Goal: Task Accomplishment & Management: Use online tool/utility

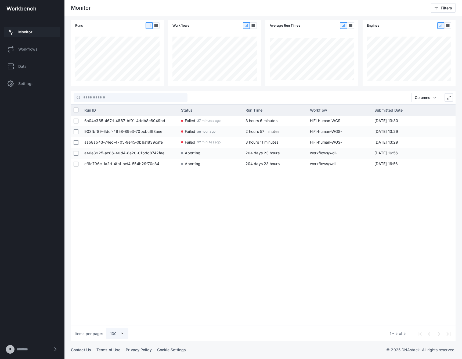
click at [261, 203] on div "6a04c385-467d-4887-bf91-4ddb8e8049bd Failed 37 minutes ago 3 hours 6 minutes Hi…" at bounding box center [269, 219] width 374 height 207
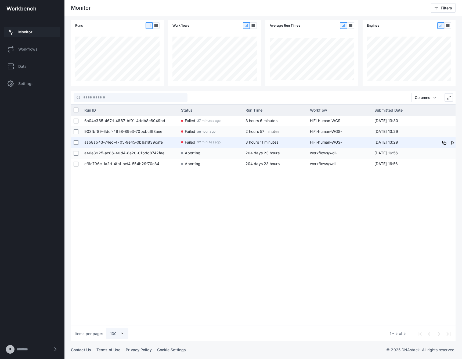
click at [148, 142] on span "aab8ab43-74ec-4705-9e45-0b6a1839cafe" at bounding box center [129, 142] width 91 height 11
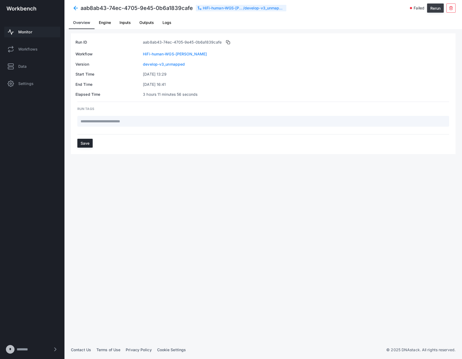
click at [432, 10] on button "Rerun" at bounding box center [435, 7] width 17 height 9
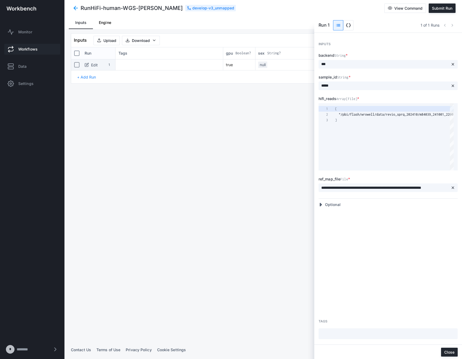
scroll to position [11, 0]
click at [350, 27] on span "data_object" at bounding box center [348, 25] width 5 height 5
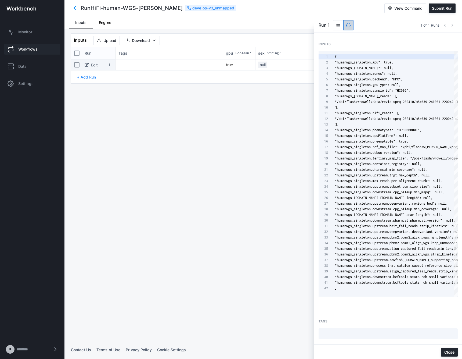
scroll to position [56, 0]
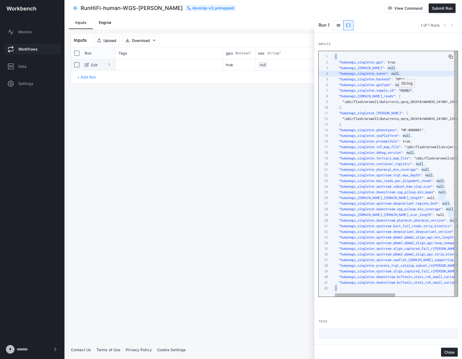
click at [400, 84] on div "String" at bounding box center [407, 84] width 16 height 8
click at [396, 85] on span "null" at bounding box center [399, 85] width 8 height 4
drag, startPoint x: 396, startPoint y: 86, endPoint x: 402, endPoint y: 86, distance: 6.2
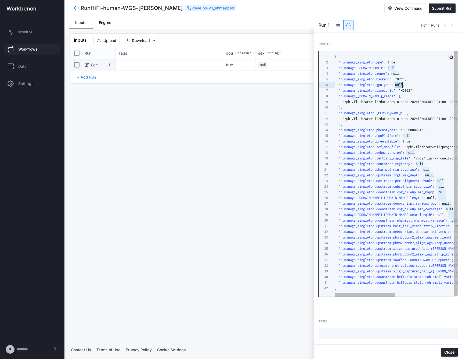
click at [402, 86] on span "null" at bounding box center [399, 85] width 8 height 4
type textarea "**********"
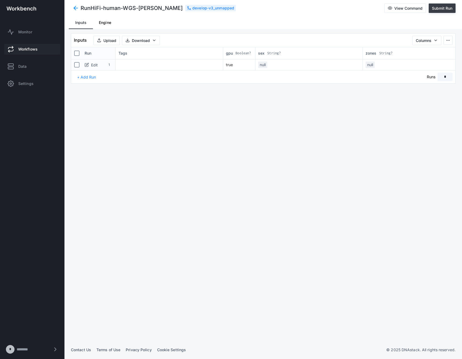
click at [438, 9] on span "Submit Run" at bounding box center [442, 8] width 20 height 5
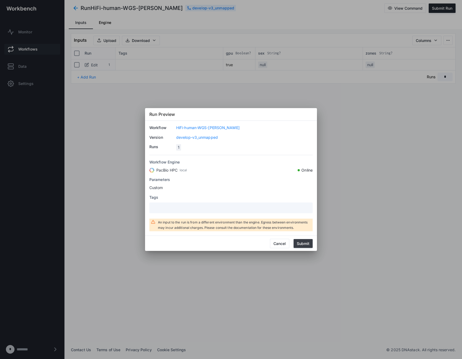
click at [299, 244] on button "Submit" at bounding box center [303, 243] width 19 height 9
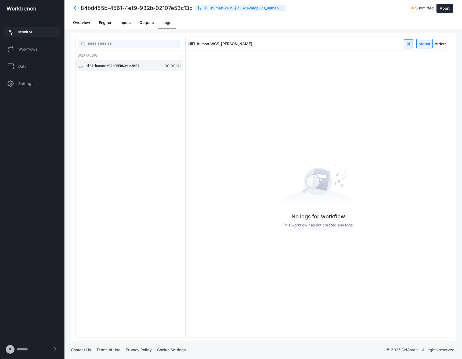
click at [30, 33] on span "Monitor" at bounding box center [25, 31] width 14 height 5
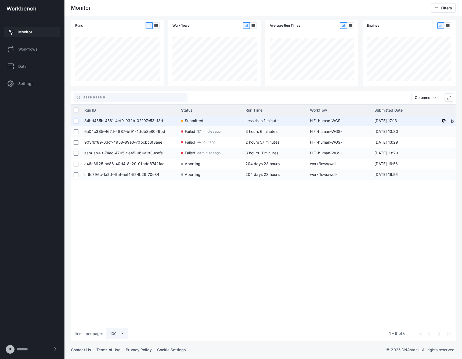
click at [148, 120] on span "84bd455b-4561-4ef9-932b-02107e53c13d" at bounding box center [129, 121] width 91 height 11
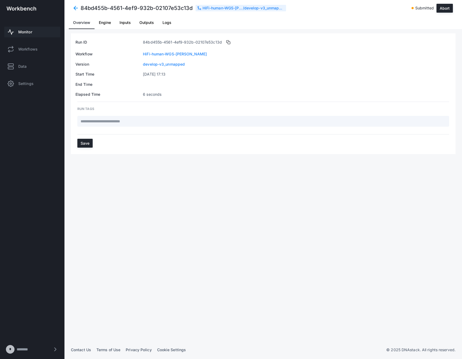
click at [126, 24] on span "Inputs" at bounding box center [125, 23] width 11 height 4
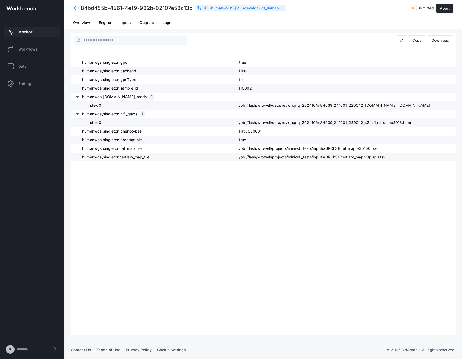
click at [32, 33] on span "Monitor" at bounding box center [25, 31] width 14 height 5
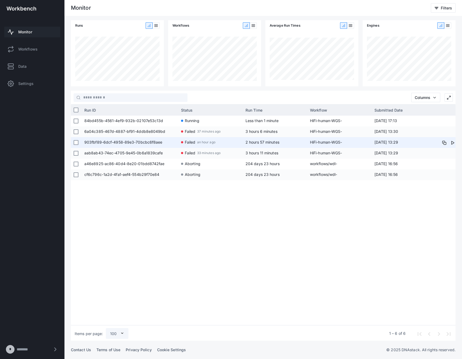
click at [143, 144] on span "903fbf89-6dcf-4958-89e3-70bcbc6f8aee" at bounding box center [129, 142] width 91 height 11
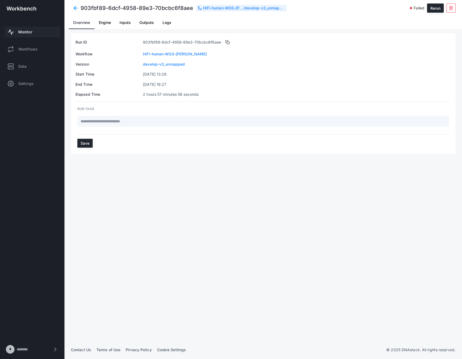
click at [124, 22] on span "Inputs" at bounding box center [125, 23] width 11 height 4
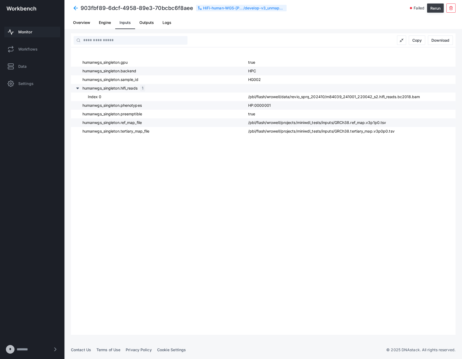
click at [435, 7] on button "Rerun" at bounding box center [435, 7] width 17 height 9
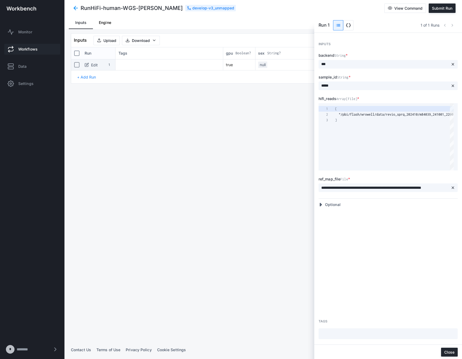
scroll to position [11, 0]
click at [349, 24] on span "data_object" at bounding box center [348, 25] width 5 height 5
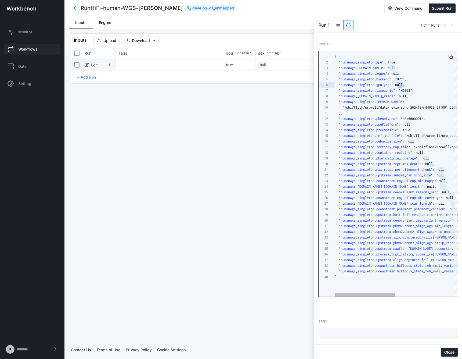
scroll to position [28, 62]
drag, startPoint x: 402, startPoint y: 84, endPoint x: 396, endPoint y: 84, distance: 5.6
click at [396, 84] on span "null" at bounding box center [399, 85] width 8 height 4
type textarea "**********"
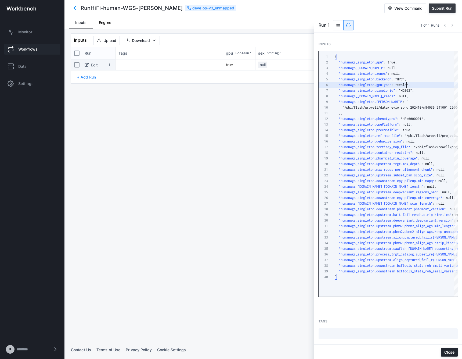
click at [440, 12] on button "Submit Run" at bounding box center [442, 7] width 27 height 9
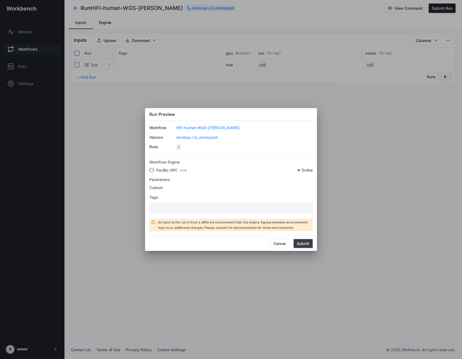
click at [308, 244] on button "Submit" at bounding box center [303, 243] width 19 height 9
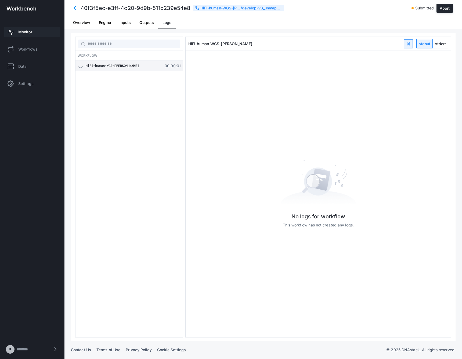
click at [73, 7] on span at bounding box center [76, 8] width 10 height 10
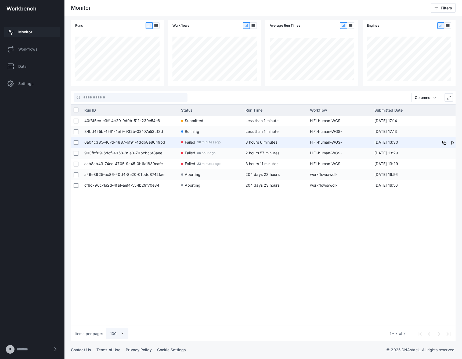
click at [206, 145] on span "38 minutes ago" at bounding box center [208, 142] width 23 height 10
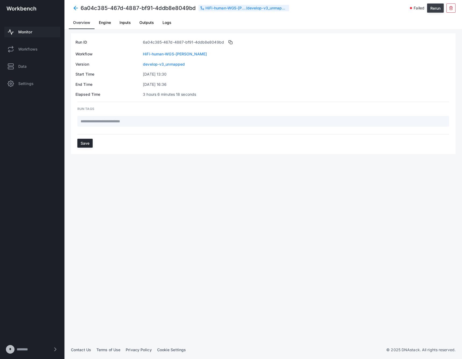
click at [435, 8] on button "Rerun" at bounding box center [435, 7] width 17 height 9
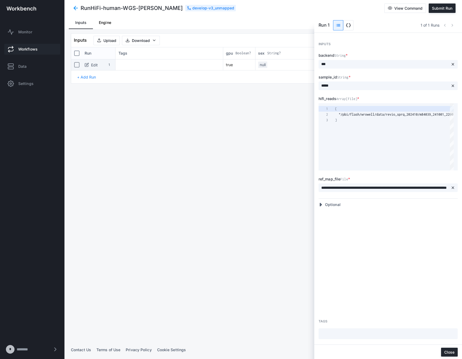
scroll to position [11, 0]
click at [344, 22] on span "data_object" at bounding box center [349, 25] width 10 height 10
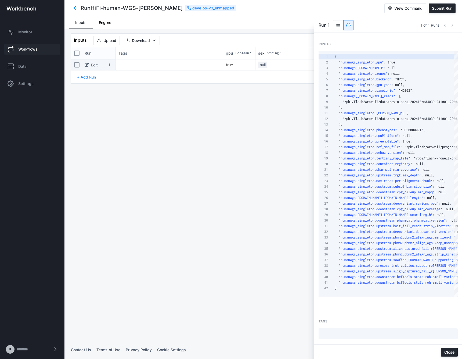
scroll to position [56, 0]
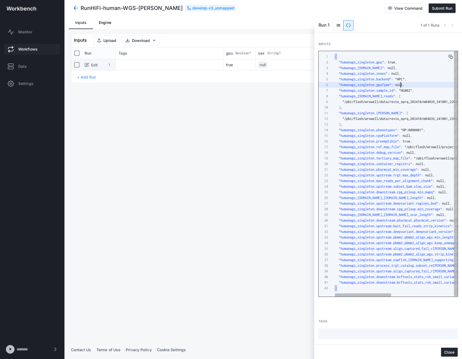
click at [401, 84] on span "null" at bounding box center [399, 85] width 8 height 4
drag, startPoint x: 403, startPoint y: 85, endPoint x: 395, endPoint y: 85, distance: 7.8
click at [395, 85] on span ""humanwgs_singleton.gpuType" : null ," at bounding box center [370, 85] width 70 height 4
type textarea "**********"
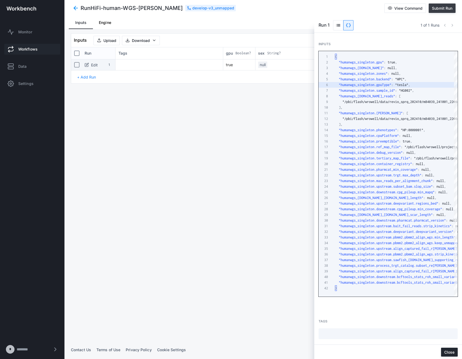
click at [437, 9] on span "Submit Run" at bounding box center [442, 8] width 20 height 5
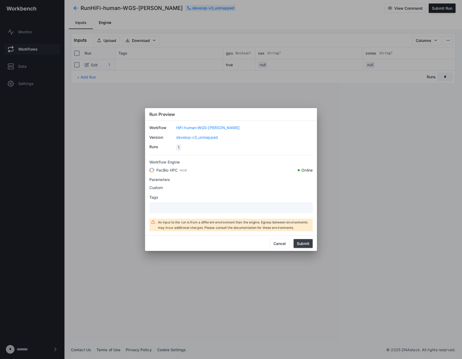
click at [305, 244] on button "Submit" at bounding box center [303, 243] width 19 height 9
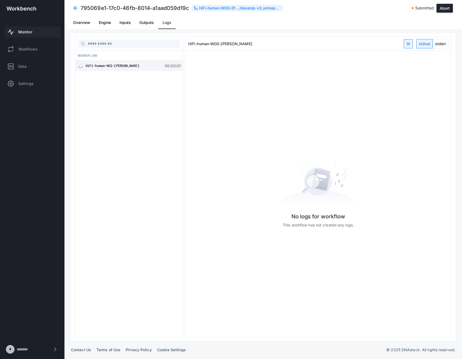
click at [126, 95] on div "Workflow HiFi-human-WGS-[PERSON_NAME] 00:00:01" at bounding box center [129, 187] width 108 height 301
click at [44, 35] on link "Monitor" at bounding box center [32, 32] width 56 height 11
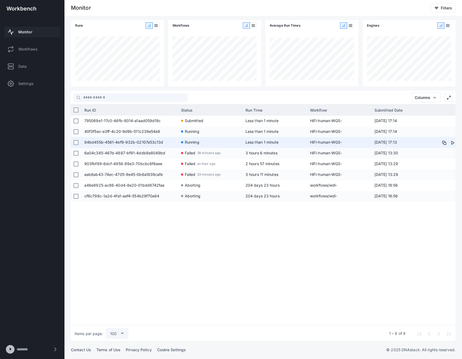
click at [163, 145] on span "84bd455b-4561-4ef9-932b-02107e53c13d" at bounding box center [129, 142] width 91 height 11
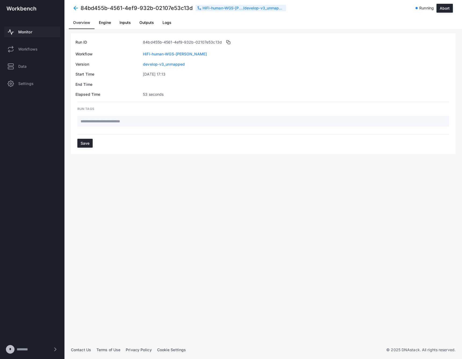
click at [160, 24] on link "Logs" at bounding box center [166, 22] width 17 height 13
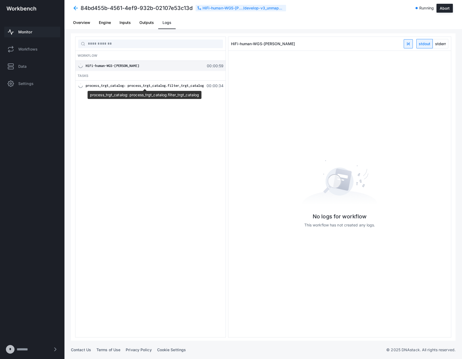
click at [165, 86] on span "process_trgt_catalog: process_trgt_catalog.filter_trgt_catalog" at bounding box center [145, 86] width 118 height 4
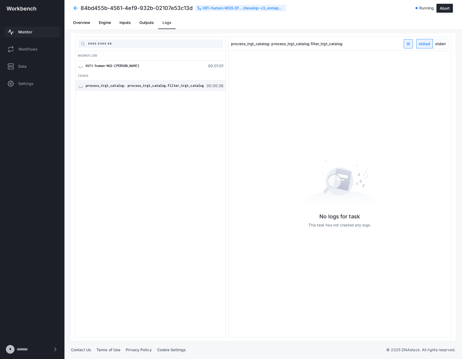
click at [160, 146] on div "Workflow HiFi-human-WGS-[PERSON_NAME] 00:01:01 Tasks process_trgt_catalog: proc…" at bounding box center [150, 187] width 151 height 301
click at [77, 16] on div "84bd455b-4561-4ef9-932b-02107e53c13d HiFi-human-WGS-[PERSON_NAME] / develop-v3_…" at bounding box center [263, 8] width 398 height 16
click at [79, 23] on span "Overview" at bounding box center [81, 23] width 17 height 4
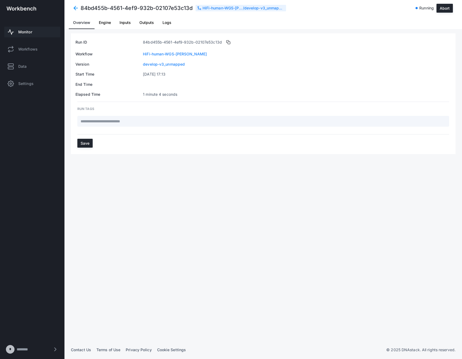
click at [34, 30] on link "Monitor" at bounding box center [32, 32] width 56 height 11
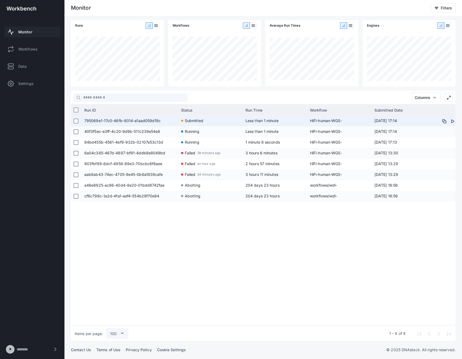
click at [124, 127] on span "40f3f5ec-e3ff-4c20-9d9b-511c239e54e8" at bounding box center [129, 131] width 91 height 11
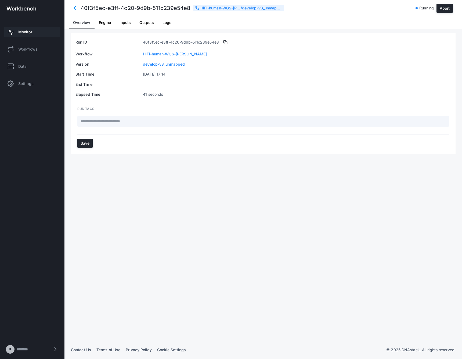
click at [171, 23] on link "Logs" at bounding box center [166, 22] width 17 height 13
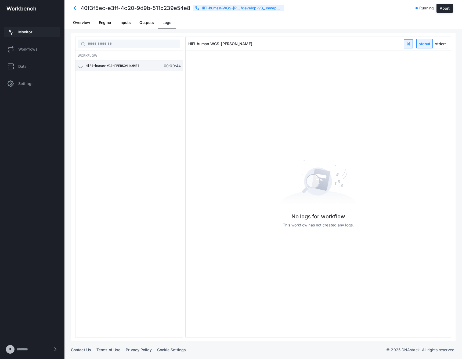
click at [31, 30] on span "Monitor" at bounding box center [25, 31] width 14 height 5
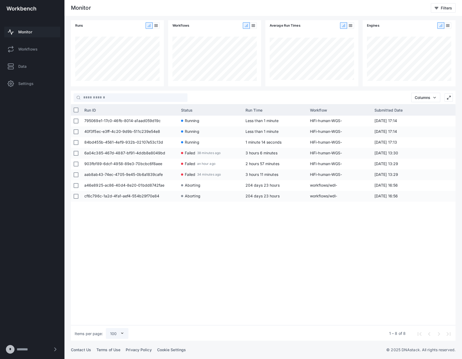
click at [282, 257] on div "795069e1-17c0-46fb-8014-a1aad059d19c Running Less than 1 minute HiFi-human-WGS-…" at bounding box center [269, 219] width 374 height 207
click at [262, 250] on div "795069e1-17c0-46fb-8014-a1aad059d19c Running 11 minutes 18 seconds HiFi-human-W…" at bounding box center [269, 219] width 374 height 207
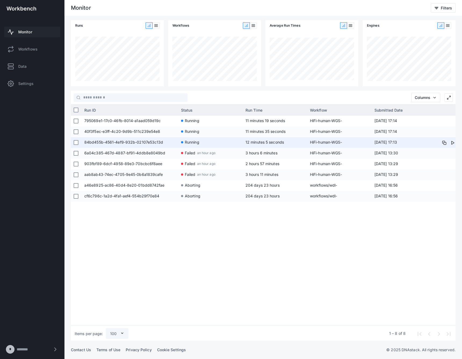
click at [259, 138] on span "12 minutes 5 seconds" at bounding box center [275, 142] width 59 height 11
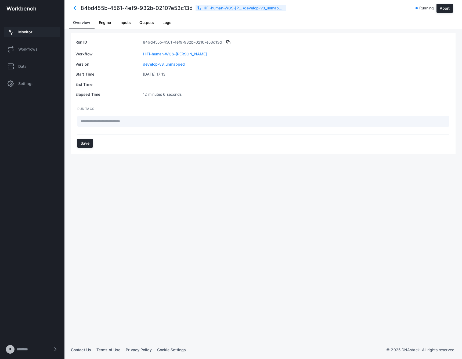
click at [161, 28] on link "Logs" at bounding box center [166, 22] width 17 height 13
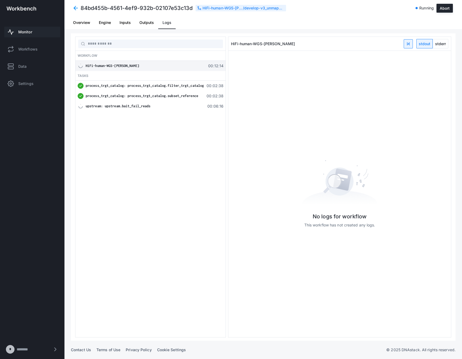
click at [75, 10] on span at bounding box center [76, 8] width 10 height 10
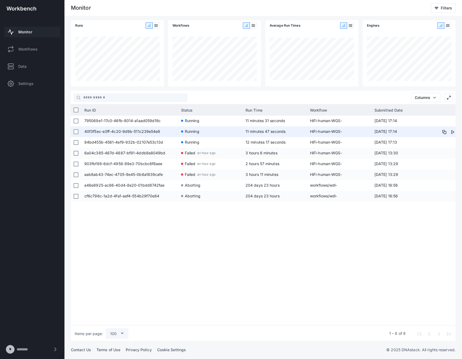
click at [154, 130] on span "40f3f5ec-e3ff-4c20-9d9b-511c239e54e8" at bounding box center [129, 131] width 91 height 11
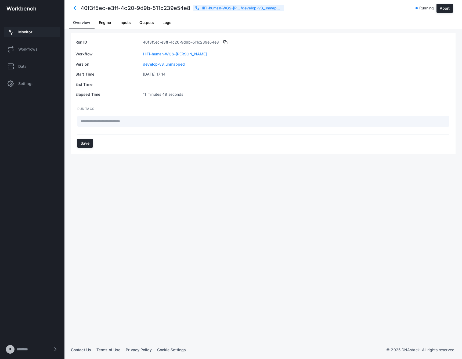
click at [167, 24] on span "Logs" at bounding box center [167, 23] width 9 height 4
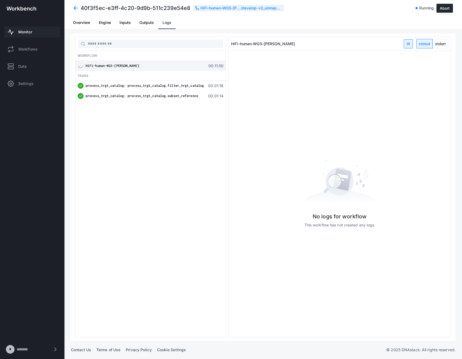
click at [74, 4] on span at bounding box center [76, 8] width 10 height 10
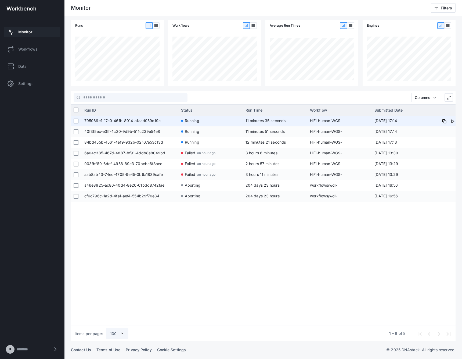
click at [156, 117] on span "795069e1-17c0-46fb-8014-a1aad059d19c" at bounding box center [129, 121] width 91 height 11
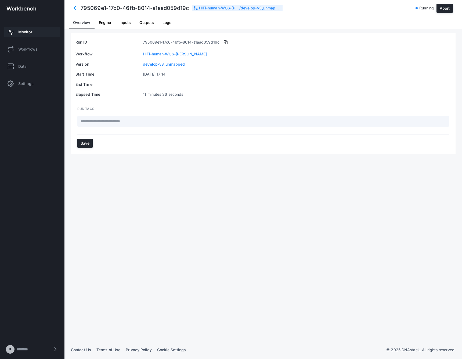
click at [167, 24] on span "Logs" at bounding box center [167, 23] width 9 height 4
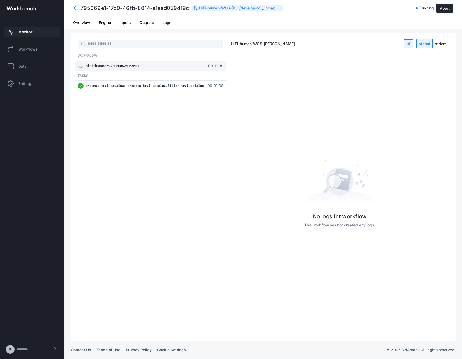
click at [75, 9] on span at bounding box center [76, 8] width 10 height 10
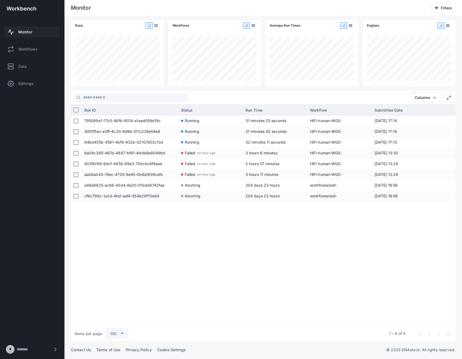
click at [252, 228] on div "795069e1-17c0-46fb-8014-a1aad059d19c Running 31 minutes 25 seconds HiFi-human-W…" at bounding box center [269, 219] width 374 height 207
drag, startPoint x: 234, startPoint y: 246, endPoint x: 183, endPoint y: 239, distance: 51.7
click at [232, 245] on div "795069e1-17c0-46fb-8014-a1aad059d19c Running 1 hour 12 seconds HiFi-human-WGS-[…" at bounding box center [269, 219] width 374 height 207
click at [324, 228] on div "795069e1-17c0-46fb-8014-a1aad059d19c Running 1 hour 9 minutes HiFi-human-WGS-[P…" at bounding box center [269, 219] width 374 height 207
